Goal: Check status: Check status

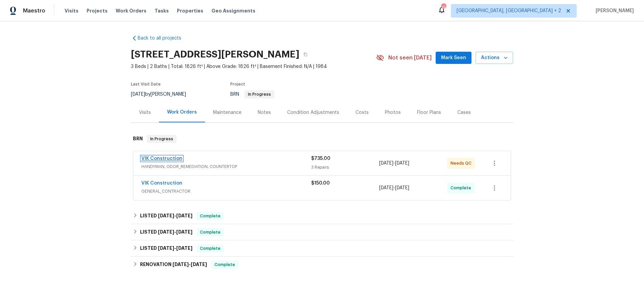
click at [152, 159] on link "VIK Construction" at bounding box center [161, 158] width 41 height 5
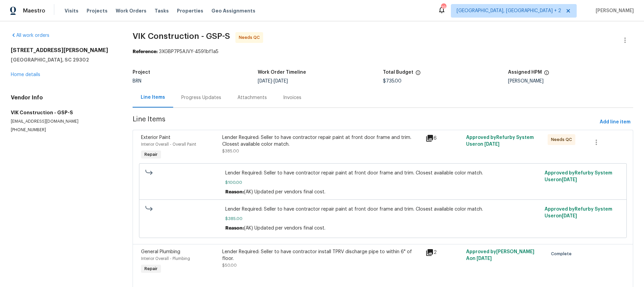
click at [193, 98] on div "Progress Updates" at bounding box center [201, 97] width 40 height 7
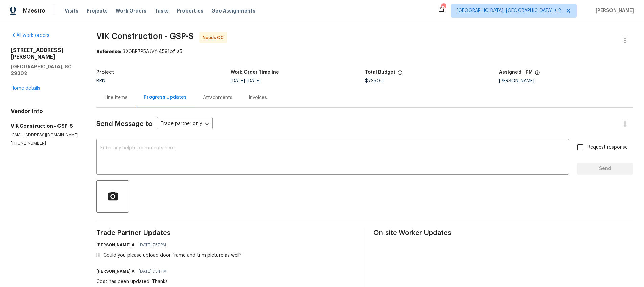
click at [115, 99] on div "Line Items" at bounding box center [115, 97] width 23 height 7
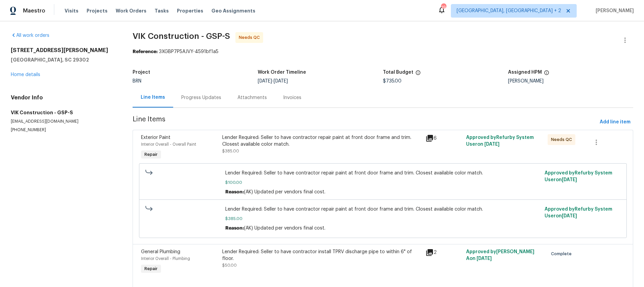
click at [429, 139] on icon at bounding box center [429, 138] width 8 height 8
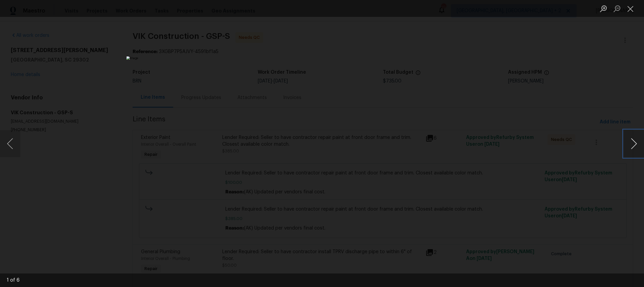
click at [633, 144] on button "Next image" at bounding box center [633, 143] width 20 height 27
click at [633, 145] on button "Next image" at bounding box center [633, 143] width 20 height 27
click at [11, 145] on button "Previous image" at bounding box center [10, 143] width 20 height 27
click at [634, 143] on button "Next image" at bounding box center [633, 143] width 20 height 27
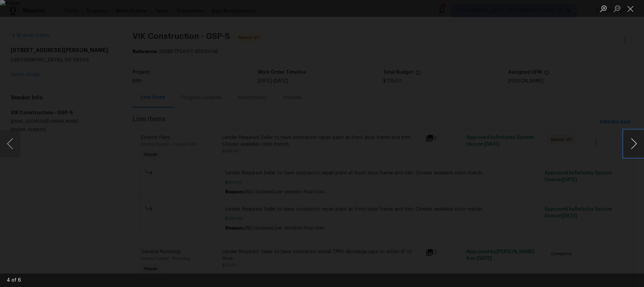
click at [634, 143] on button "Next image" at bounding box center [633, 143] width 20 height 27
click at [634, 144] on button "Next image" at bounding box center [633, 143] width 20 height 27
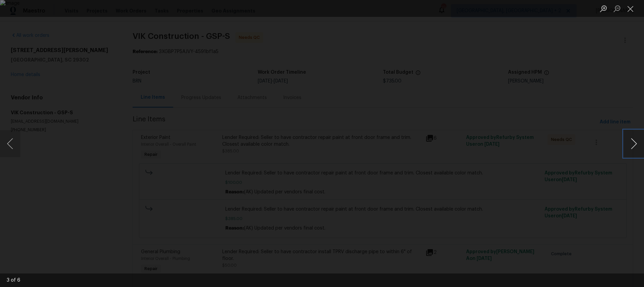
click at [634, 144] on button "Next image" at bounding box center [633, 143] width 20 height 27
click at [634, 145] on button "Next image" at bounding box center [633, 143] width 20 height 27
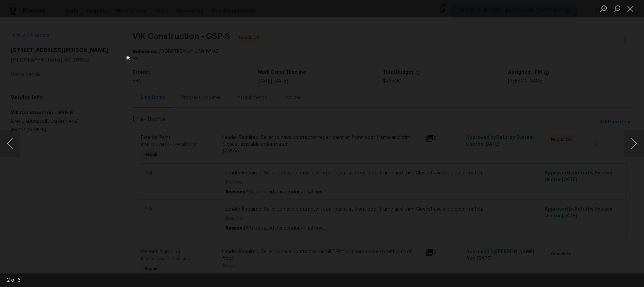
click at [467, 151] on div "Lightbox" at bounding box center [322, 143] width 644 height 287
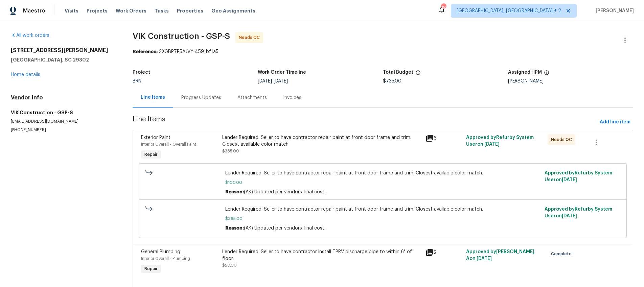
click at [430, 139] on icon at bounding box center [429, 138] width 8 height 8
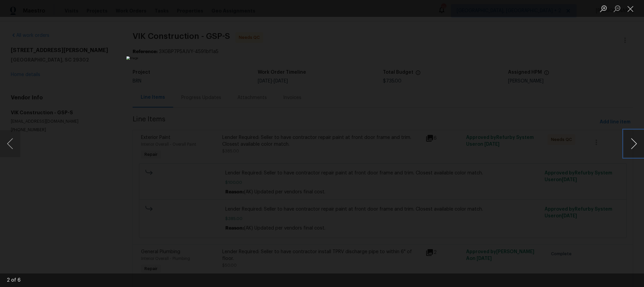
click at [635, 146] on button "Next image" at bounding box center [633, 143] width 20 height 27
